Goal: Complete application form

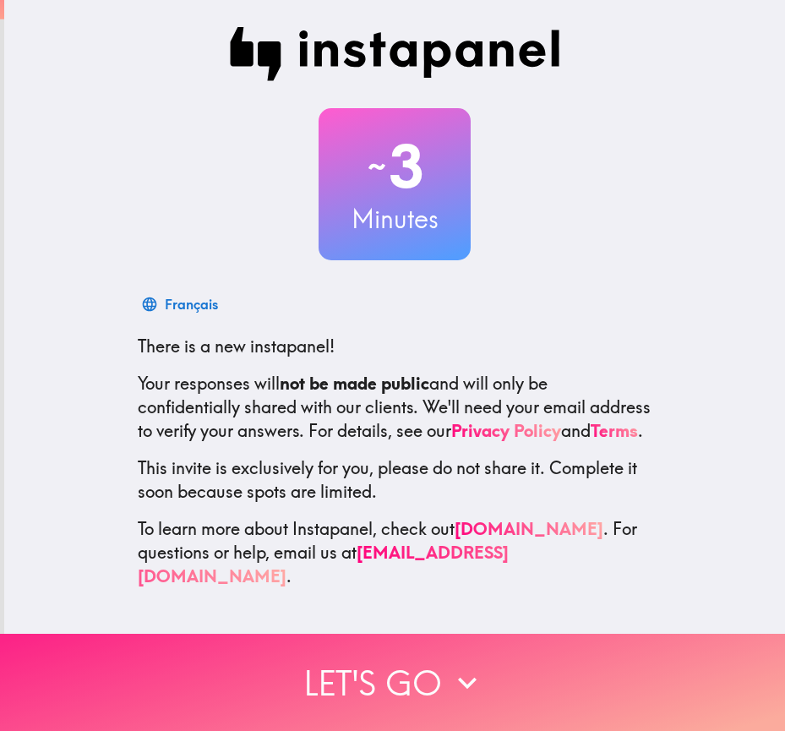
click at [389, 679] on button "Let's go" at bounding box center [392, 682] width 785 height 97
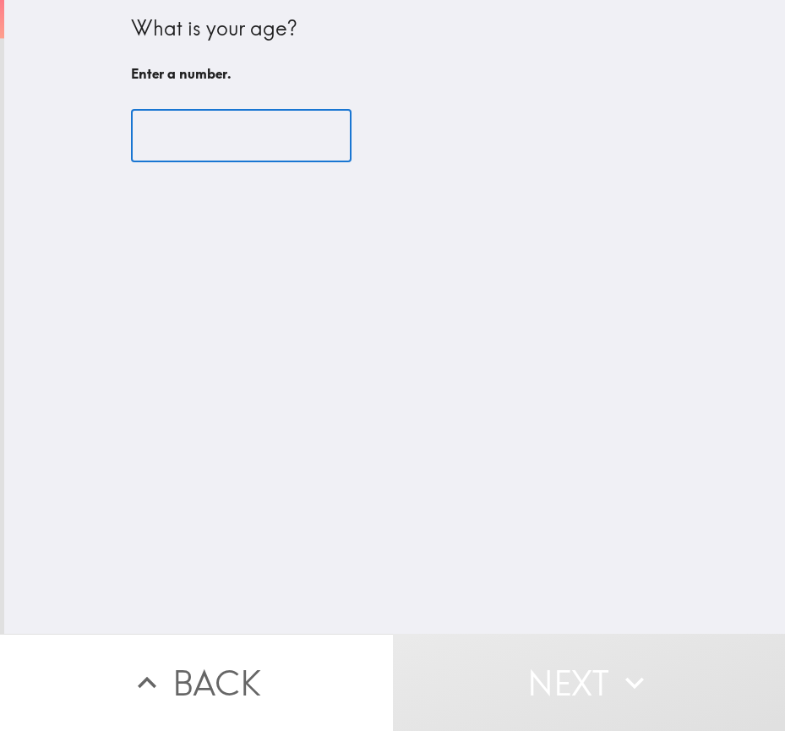
click at [191, 134] on input "number" at bounding box center [241, 136] width 221 height 52
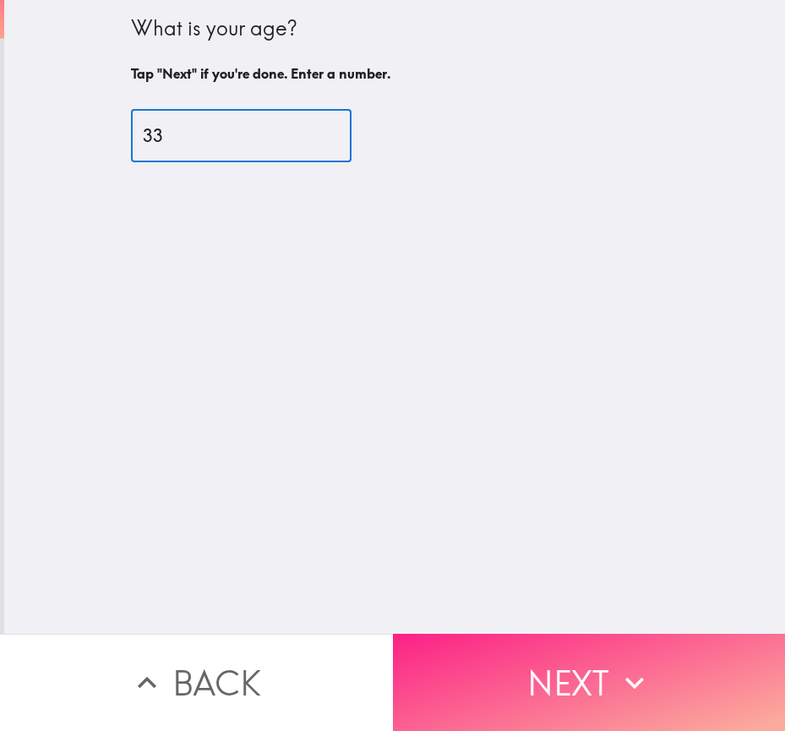
type input "33"
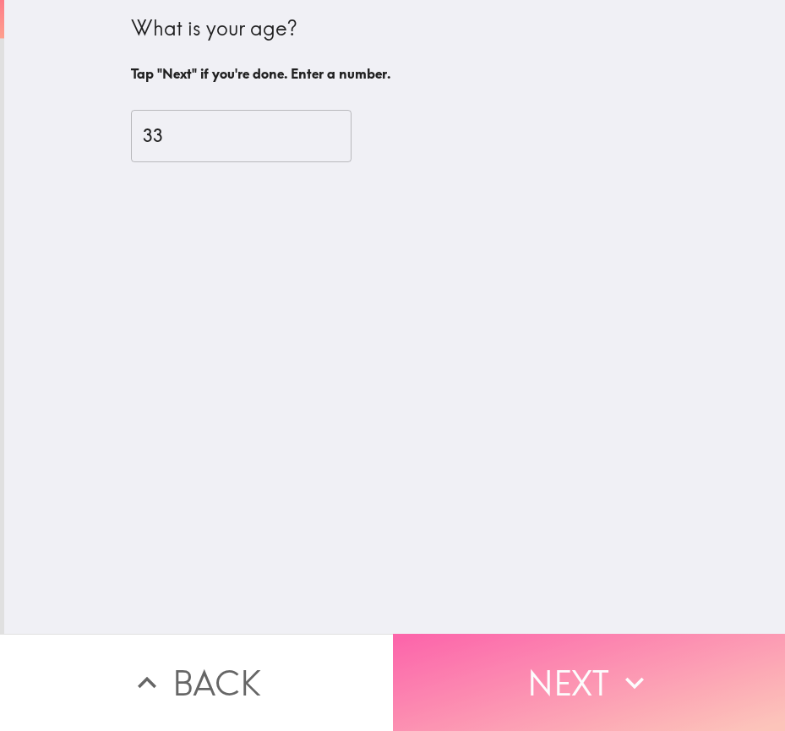
click at [594, 648] on button "Next" at bounding box center [589, 682] width 393 height 97
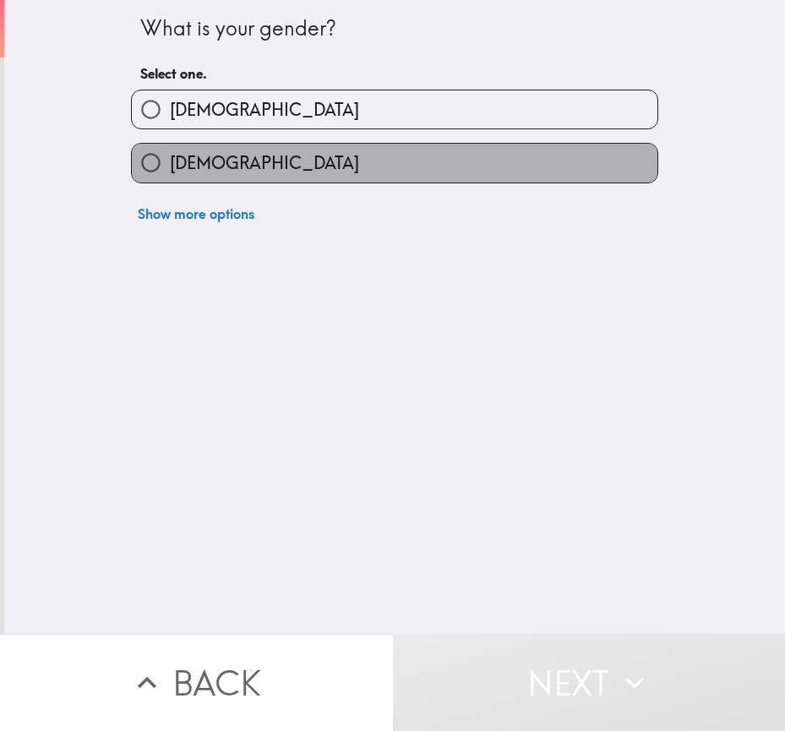
click at [208, 154] on span "[DEMOGRAPHIC_DATA]" at bounding box center [264, 163] width 189 height 24
click at [170, 154] on input "[DEMOGRAPHIC_DATA]" at bounding box center [151, 163] width 38 height 38
radio input "true"
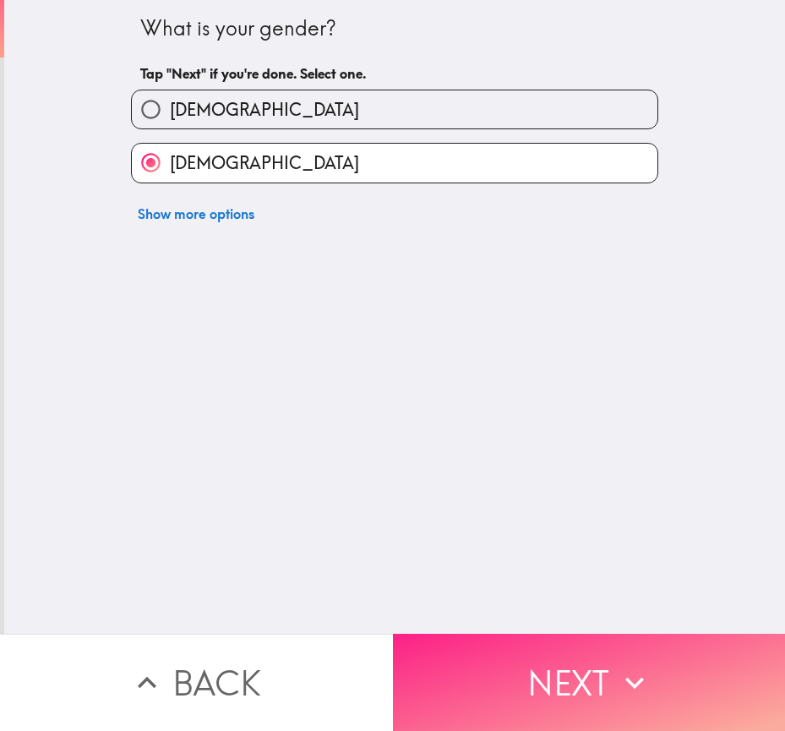
click at [519, 661] on button "Next" at bounding box center [589, 682] width 393 height 97
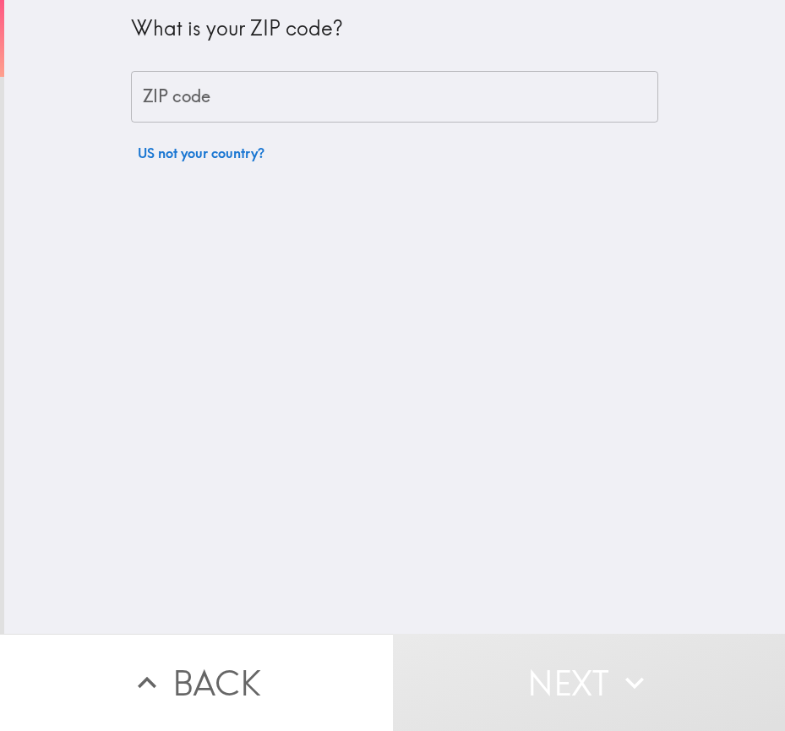
click at [313, 104] on input "ZIP code" at bounding box center [394, 97] width 527 height 52
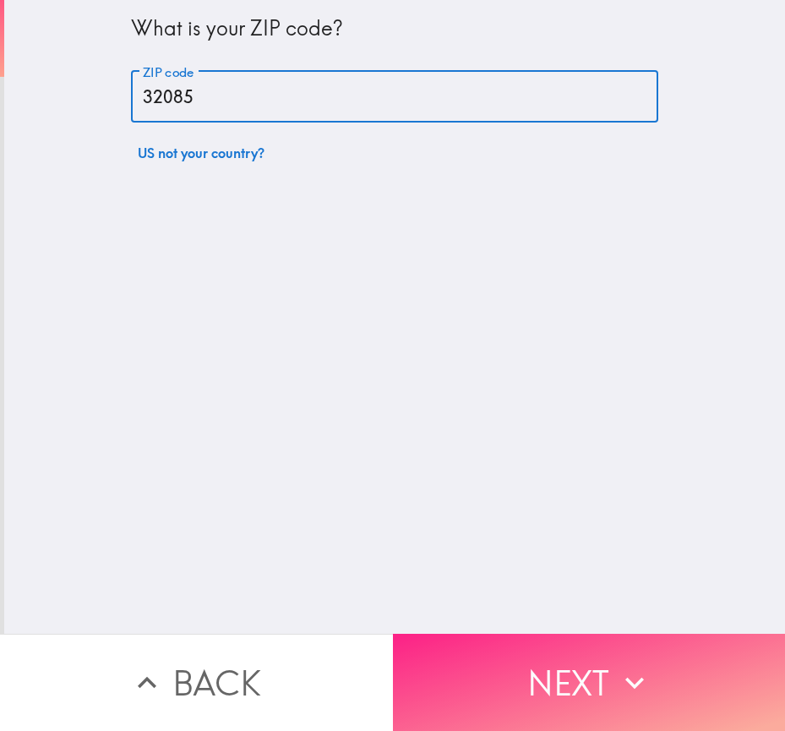
type input "32085"
click at [500, 634] on button "Next" at bounding box center [589, 682] width 393 height 97
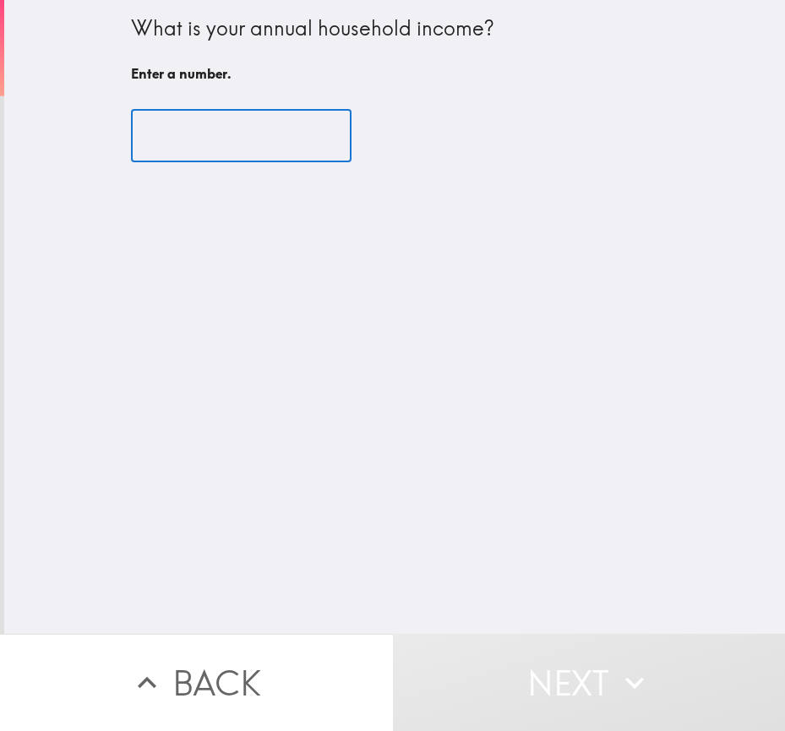
click at [185, 150] on input "number" at bounding box center [241, 136] width 221 height 52
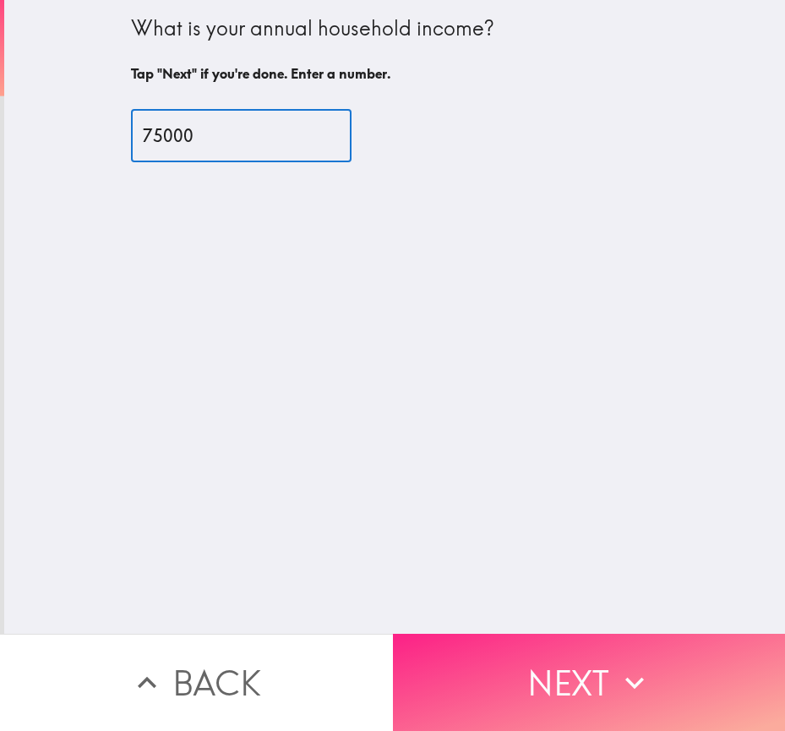
type input "75000"
click at [457, 655] on button "Next" at bounding box center [589, 682] width 393 height 97
